Goal: Register for event/course

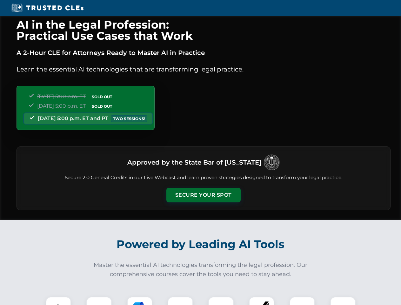
click at [203, 195] on button "Secure Your Spot" at bounding box center [203, 195] width 74 height 15
click at [58, 301] on img at bounding box center [58, 309] width 18 height 18
